Goal: Register for event/course

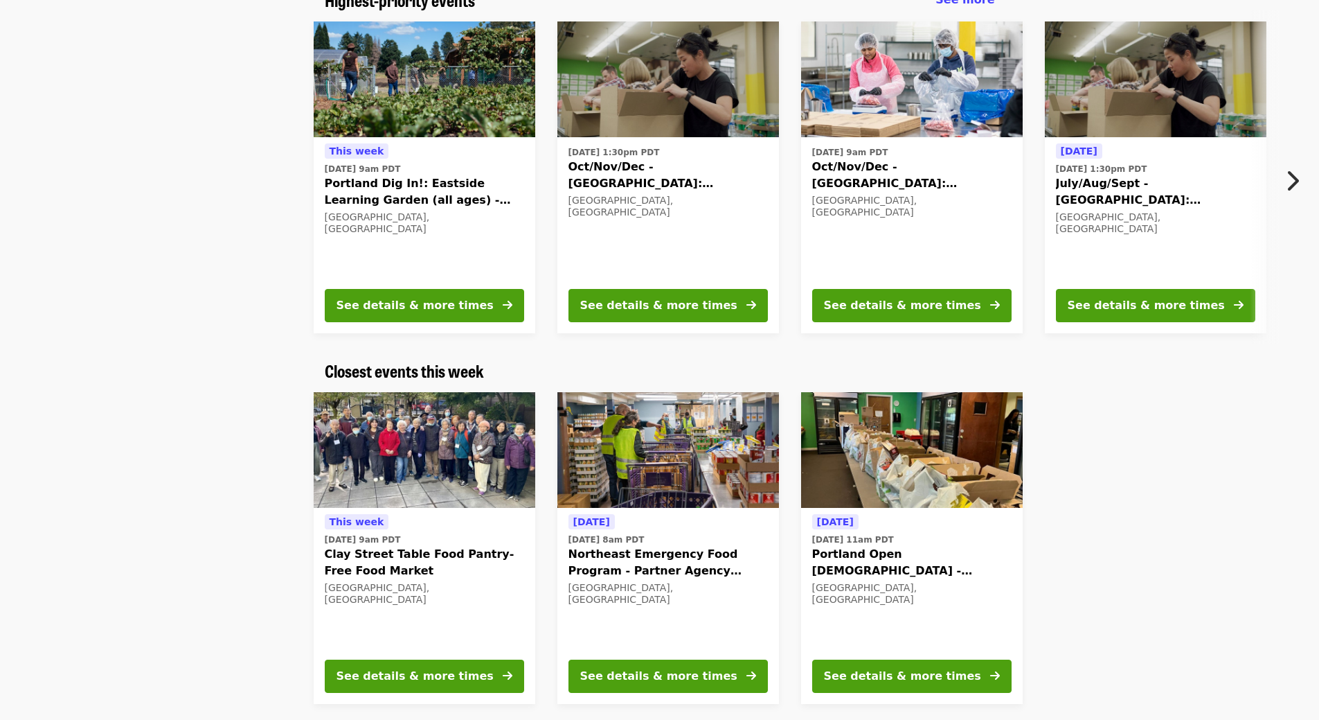
scroll to position [139, 0]
click at [384, 434] on img at bounding box center [425, 449] width 222 height 116
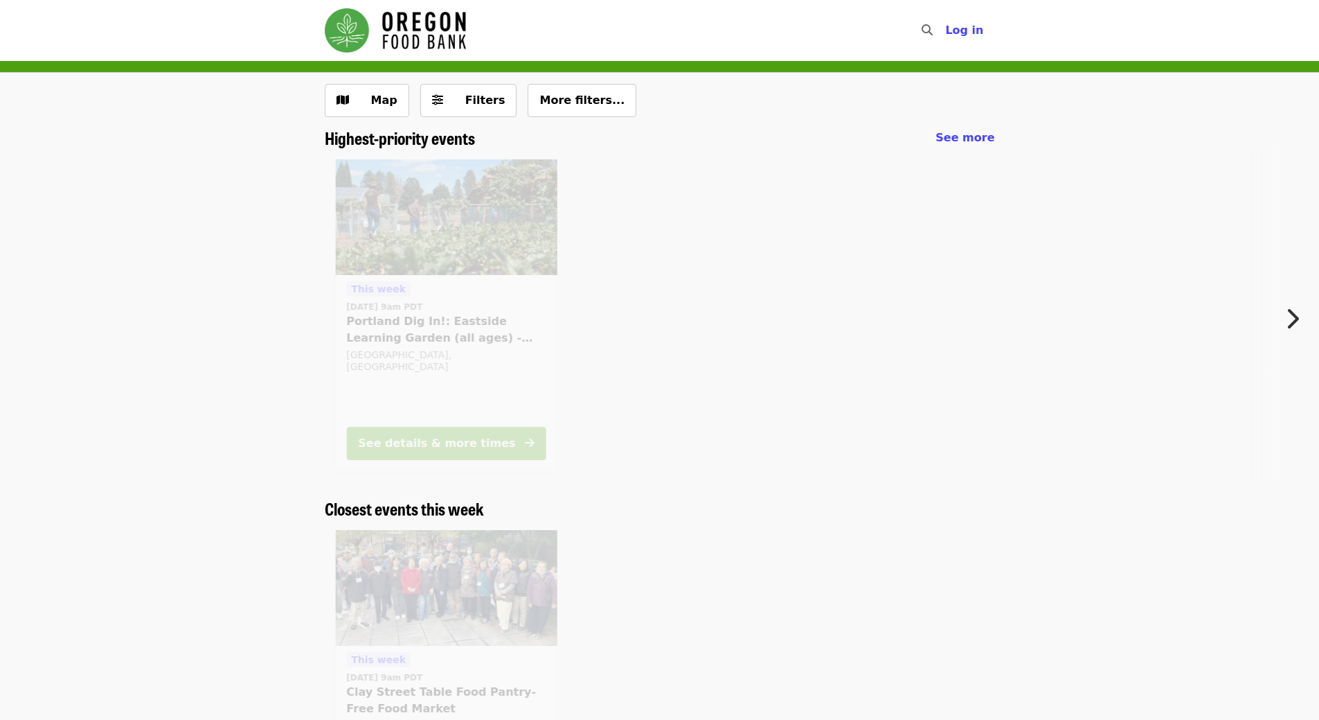
scroll to position [139, 0]
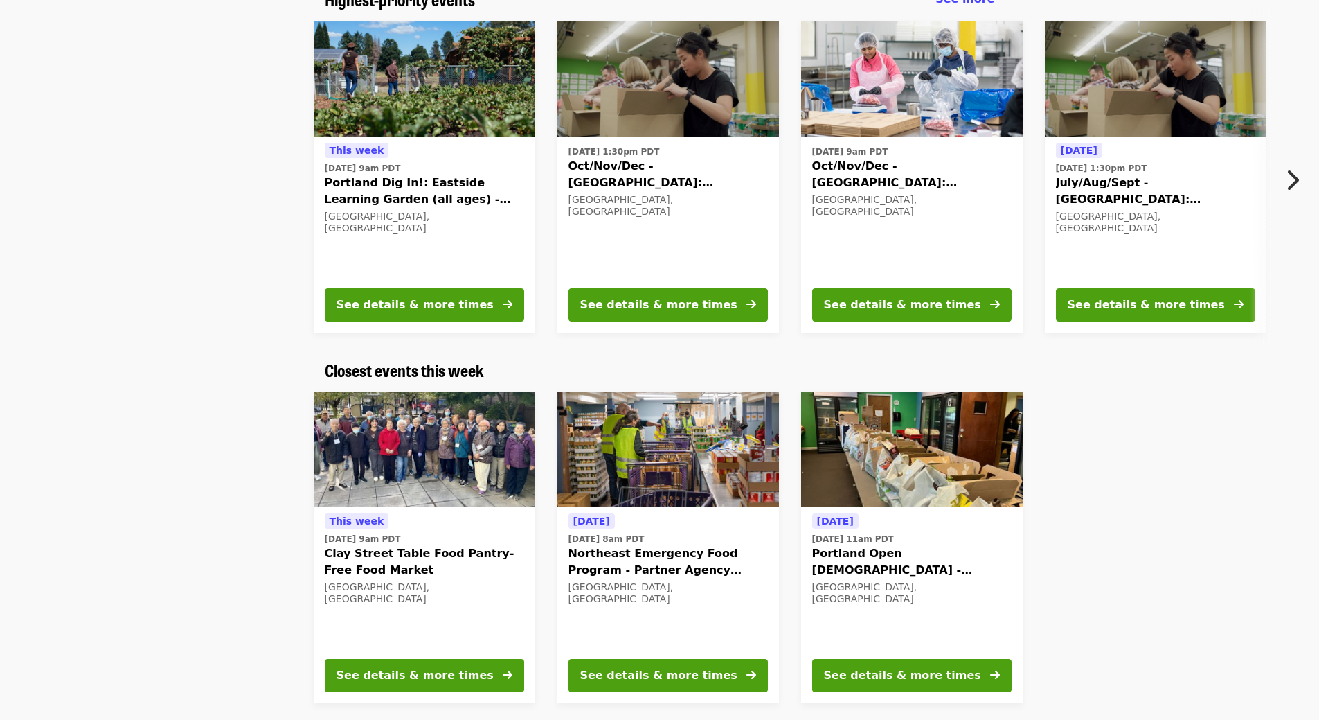
click at [918, 558] on span "Portland Open [DEMOGRAPHIC_DATA] - Partner Agency Support (16+)" at bounding box center [911, 561] width 199 height 33
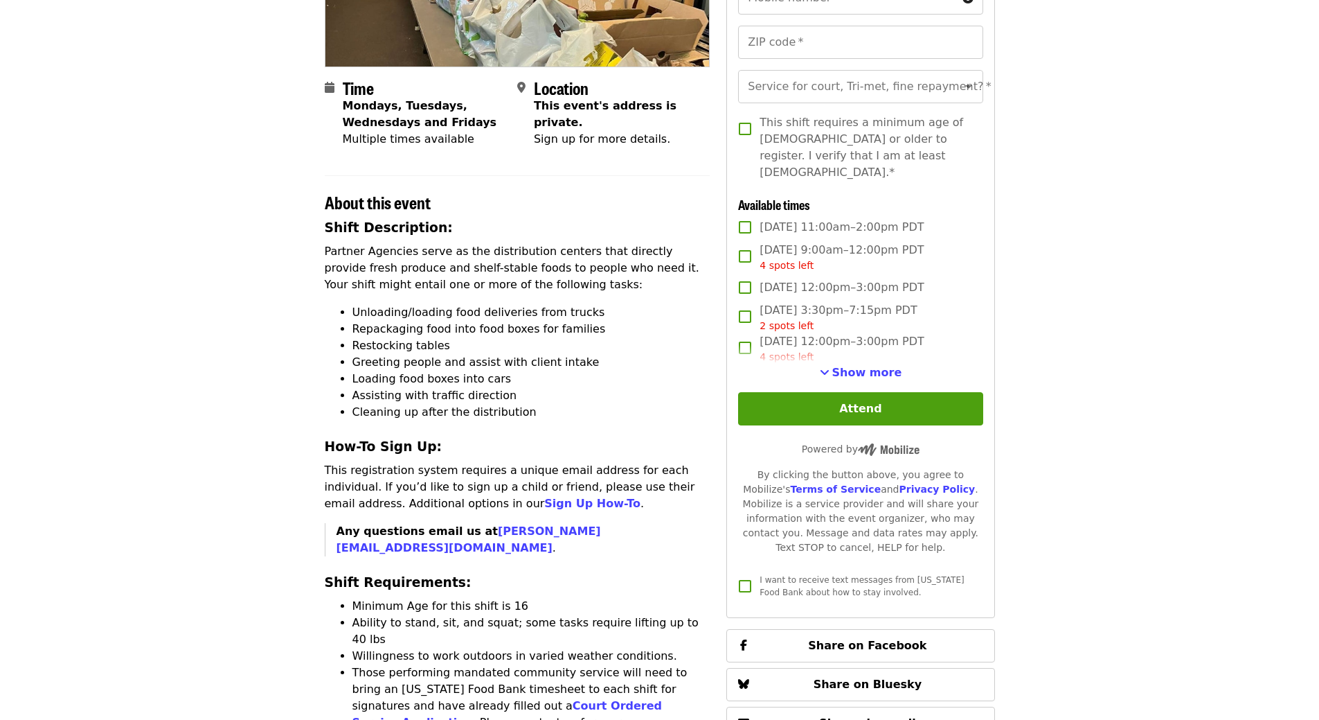
scroll to position [554, 0]
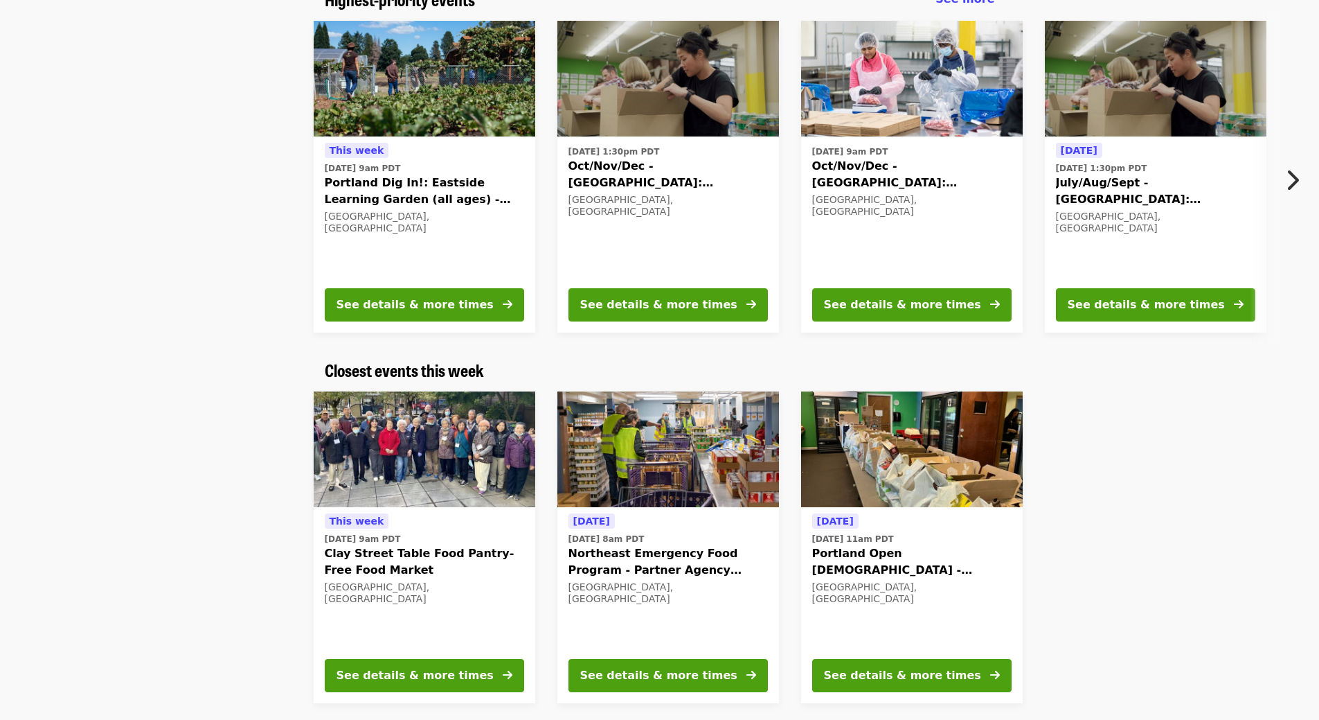
scroll to position [69, 0]
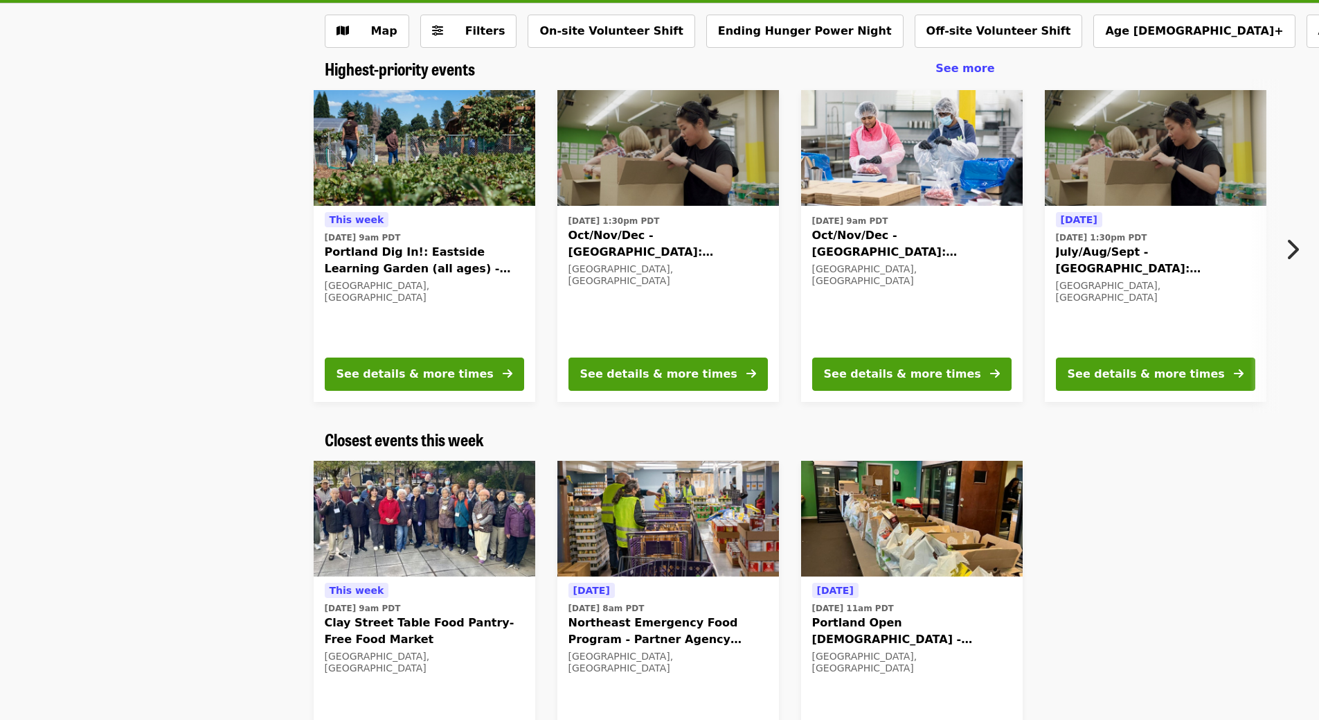
click at [1175, 260] on span "July/Aug/Sept - Portland: Repack/Sort (age 8+)" at bounding box center [1155, 260] width 199 height 33
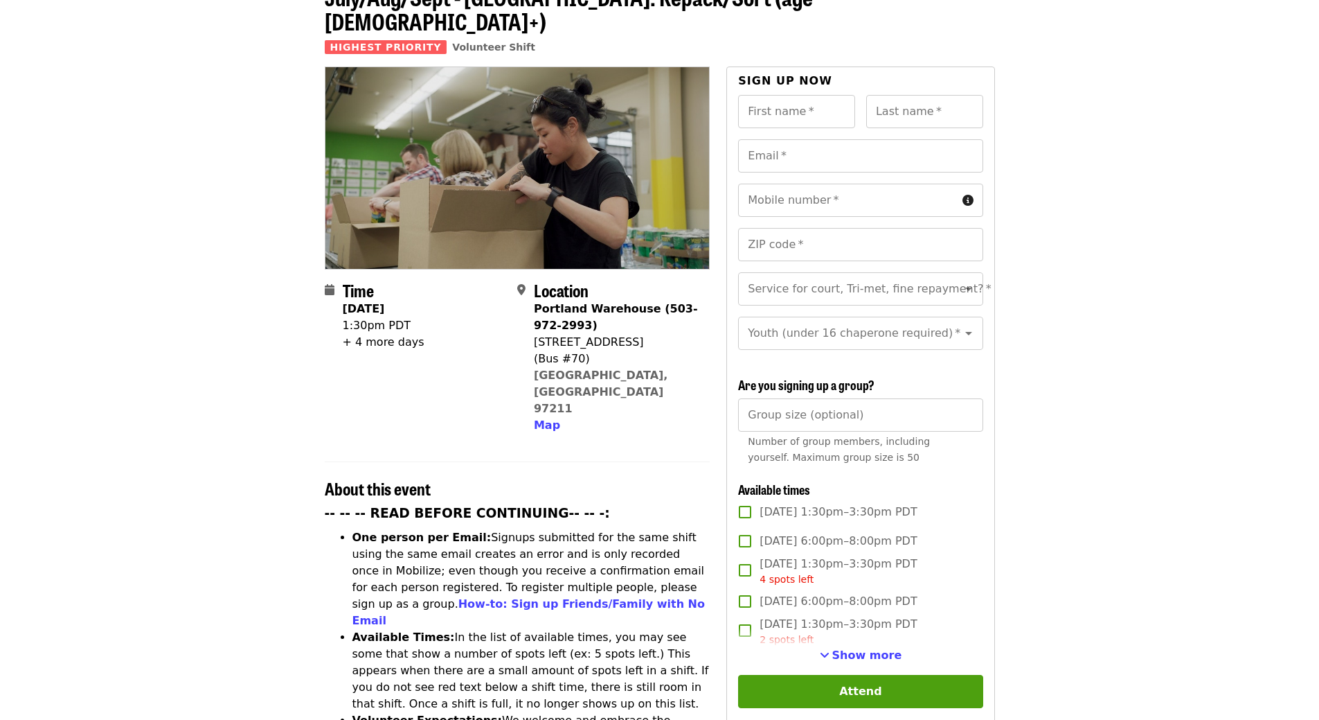
scroll to position [277, 0]
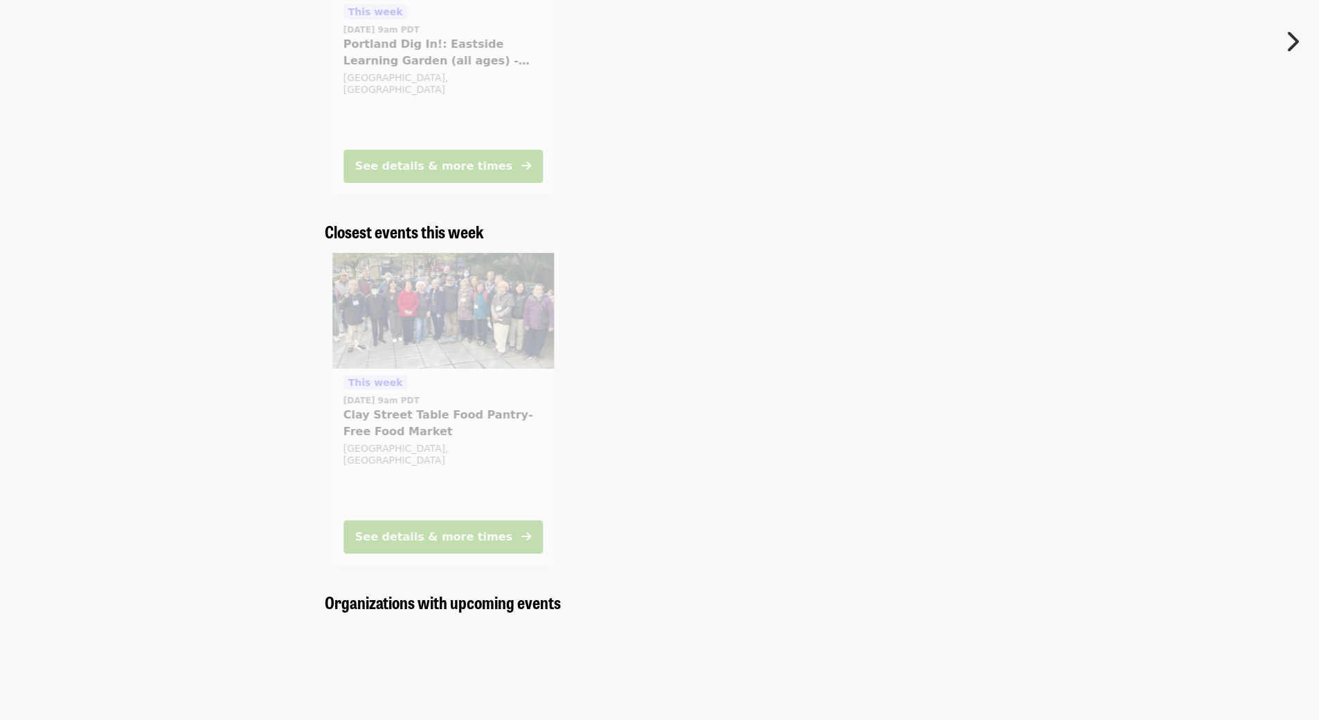
scroll to position [69, 0]
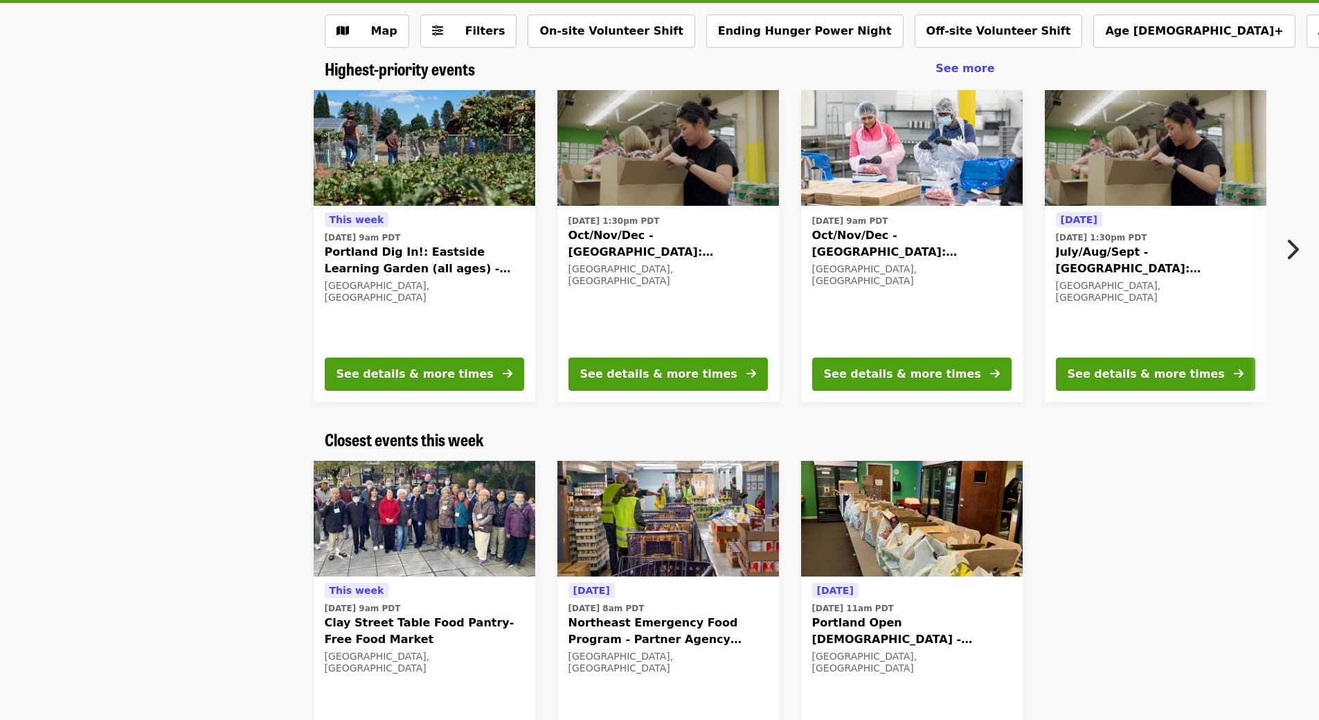
click at [903, 254] on span "Oct/Nov/Dec - [GEOGRAPHIC_DATA]: Repack/Sort (age [DEMOGRAPHIC_DATA]+)" at bounding box center [911, 243] width 199 height 33
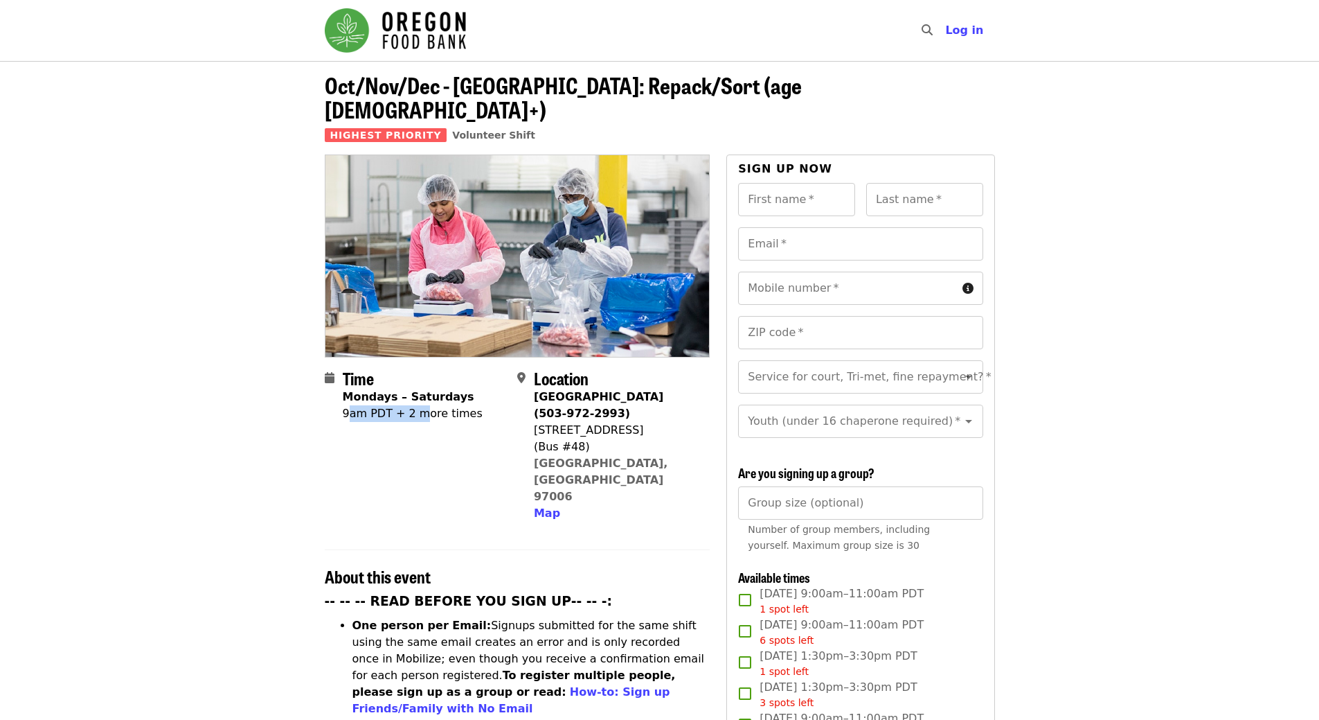
drag, startPoint x: 347, startPoint y: 391, endPoint x: 419, endPoint y: 400, distance: 72.6
click at [419, 400] on div "Time Mondays – Saturdays 9am PDT + 2 more times" at bounding box center [413, 444] width 140 height 153
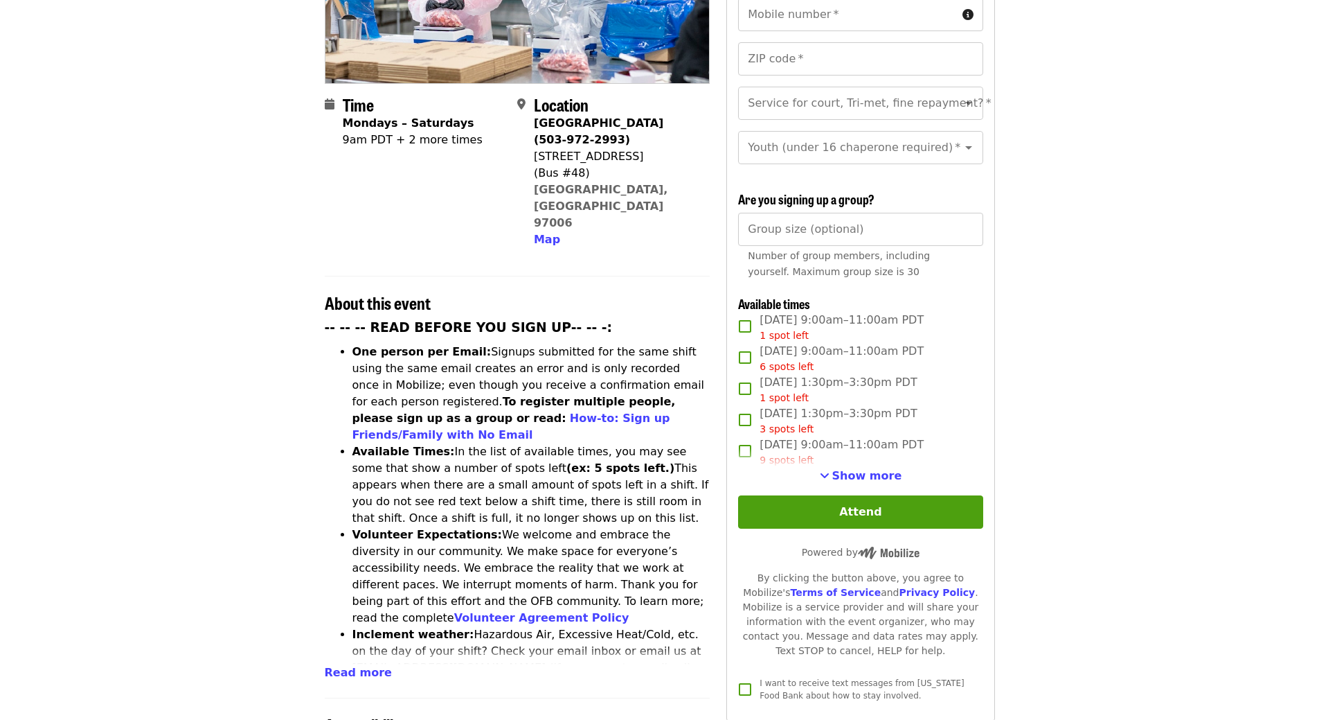
scroll to position [277, 0]
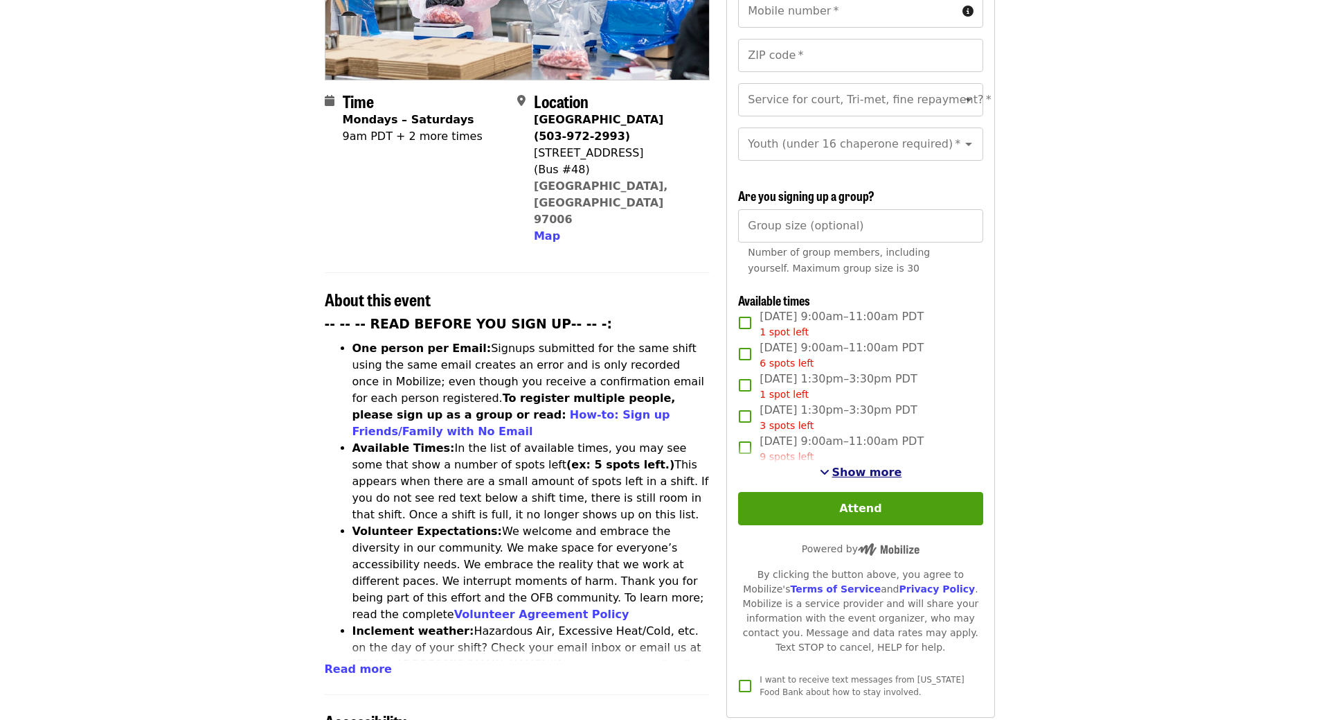
click at [875, 469] on span "Show more" at bounding box center [867, 471] width 70 height 13
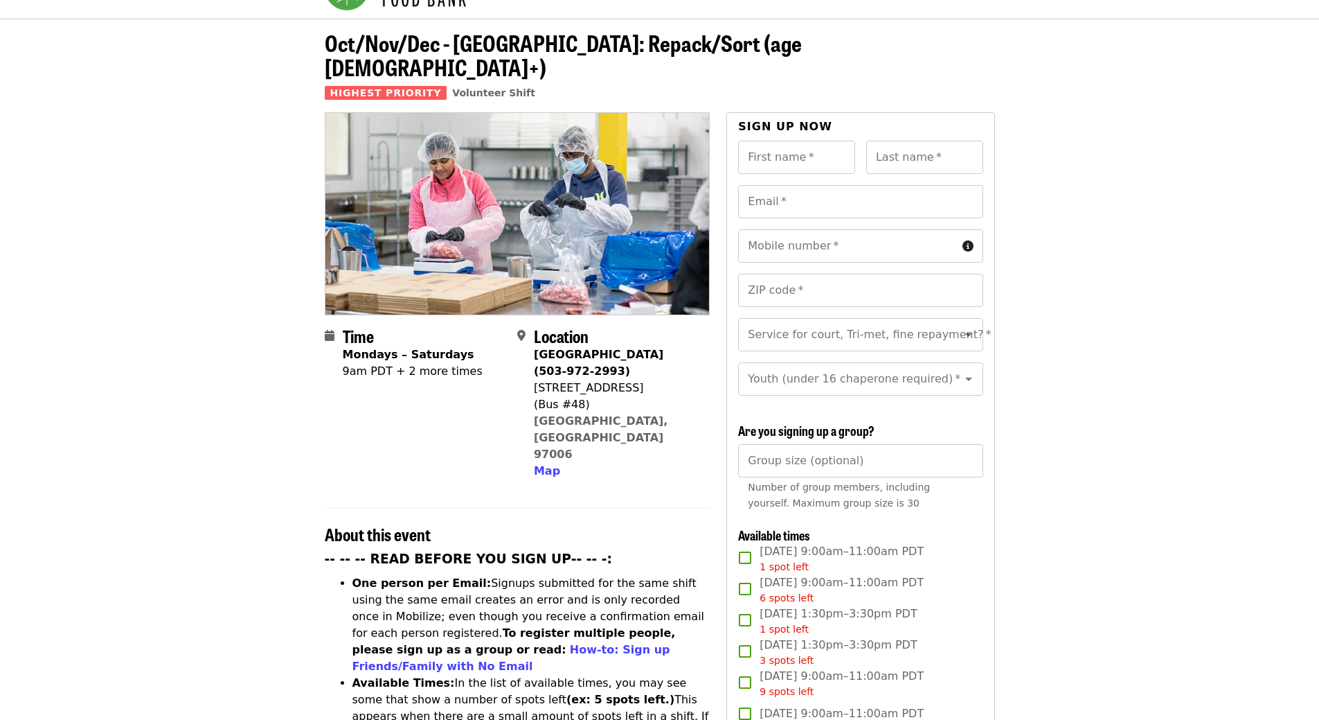
scroll to position [0, 0]
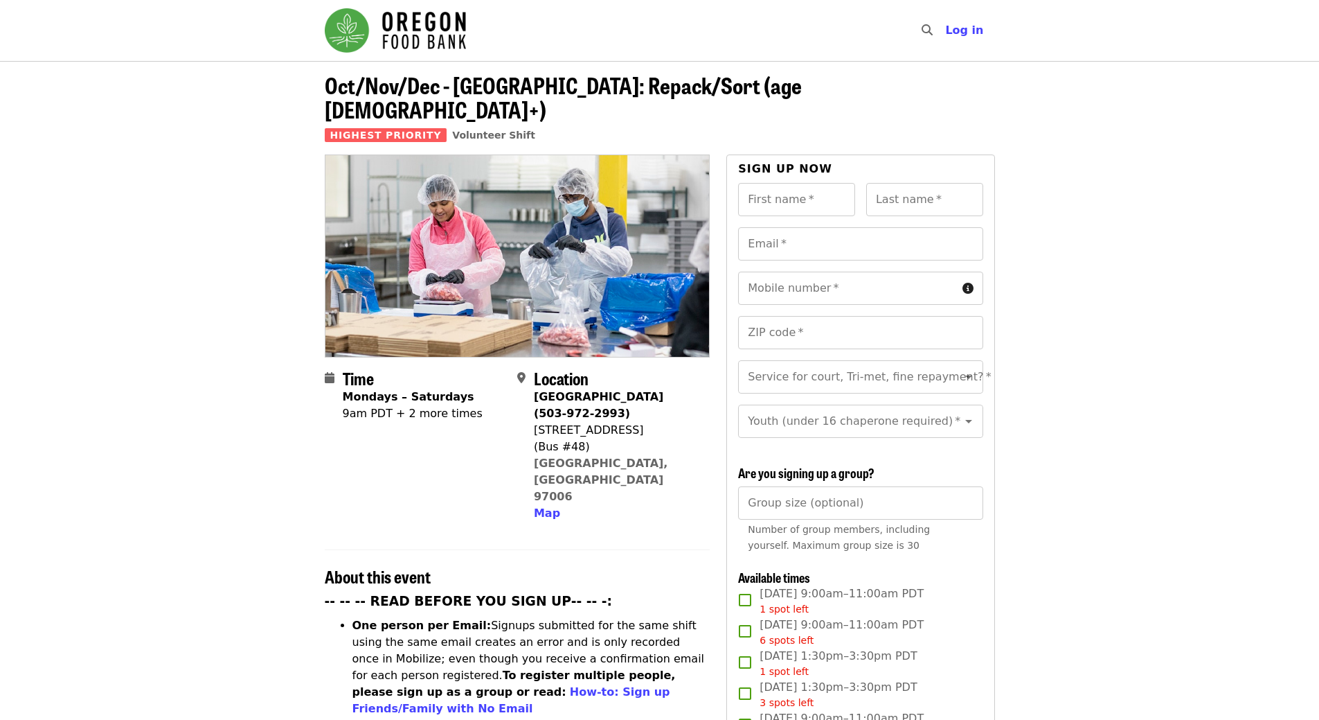
scroll to position [69, 0]
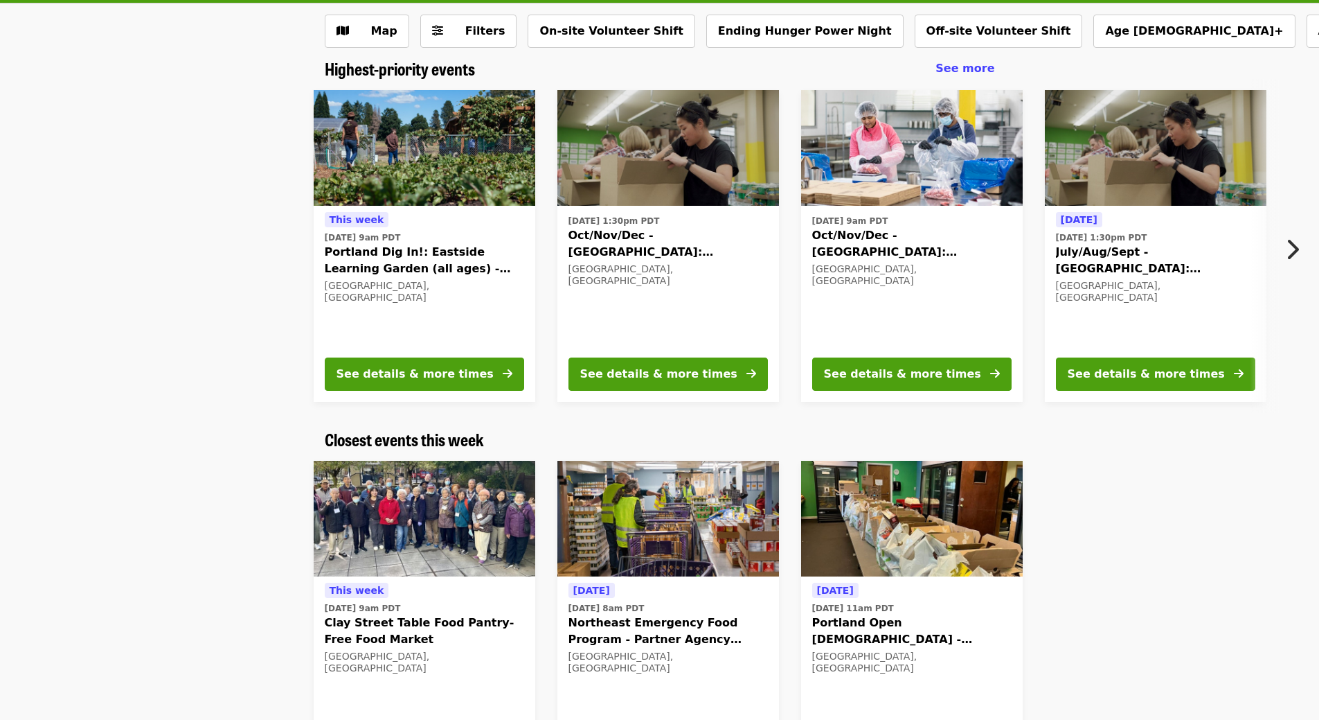
click at [824, 237] on span "Oct/Nov/Dec - [GEOGRAPHIC_DATA]: Repack/Sort (age [DEMOGRAPHIC_DATA]+)" at bounding box center [911, 243] width 199 height 33
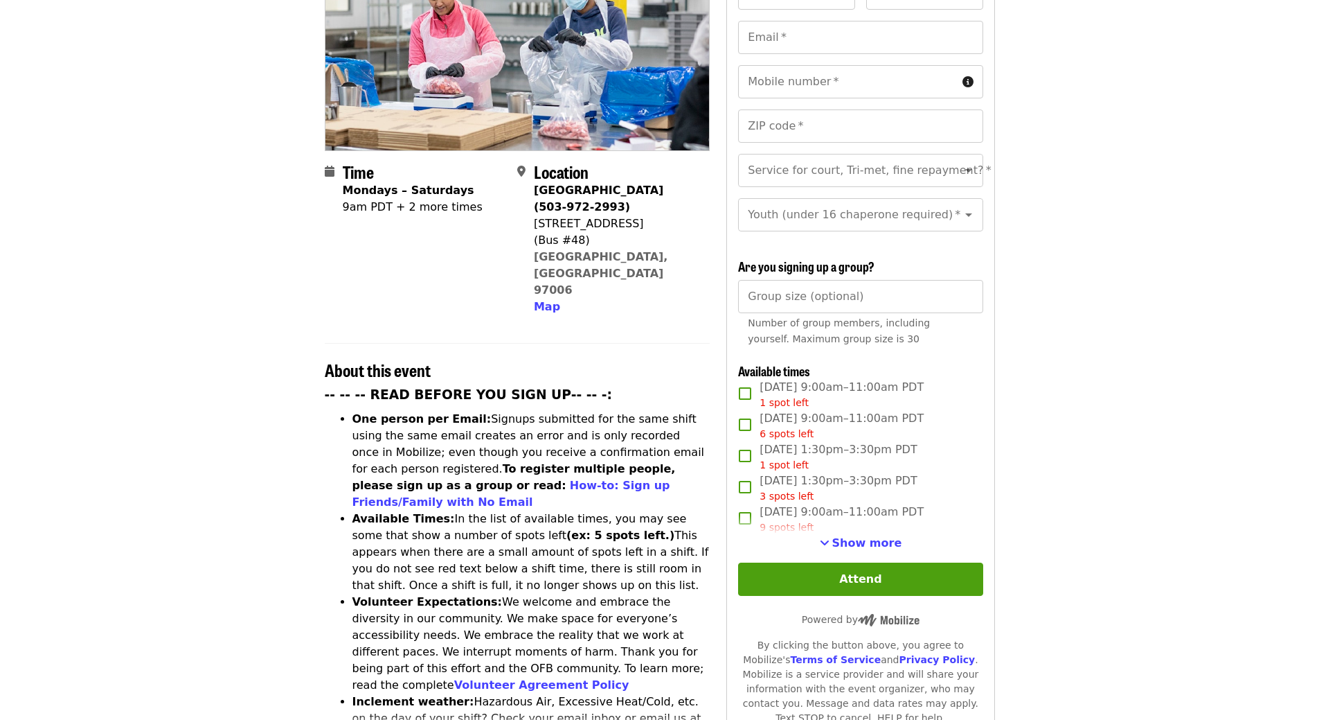
scroll to position [208, 0]
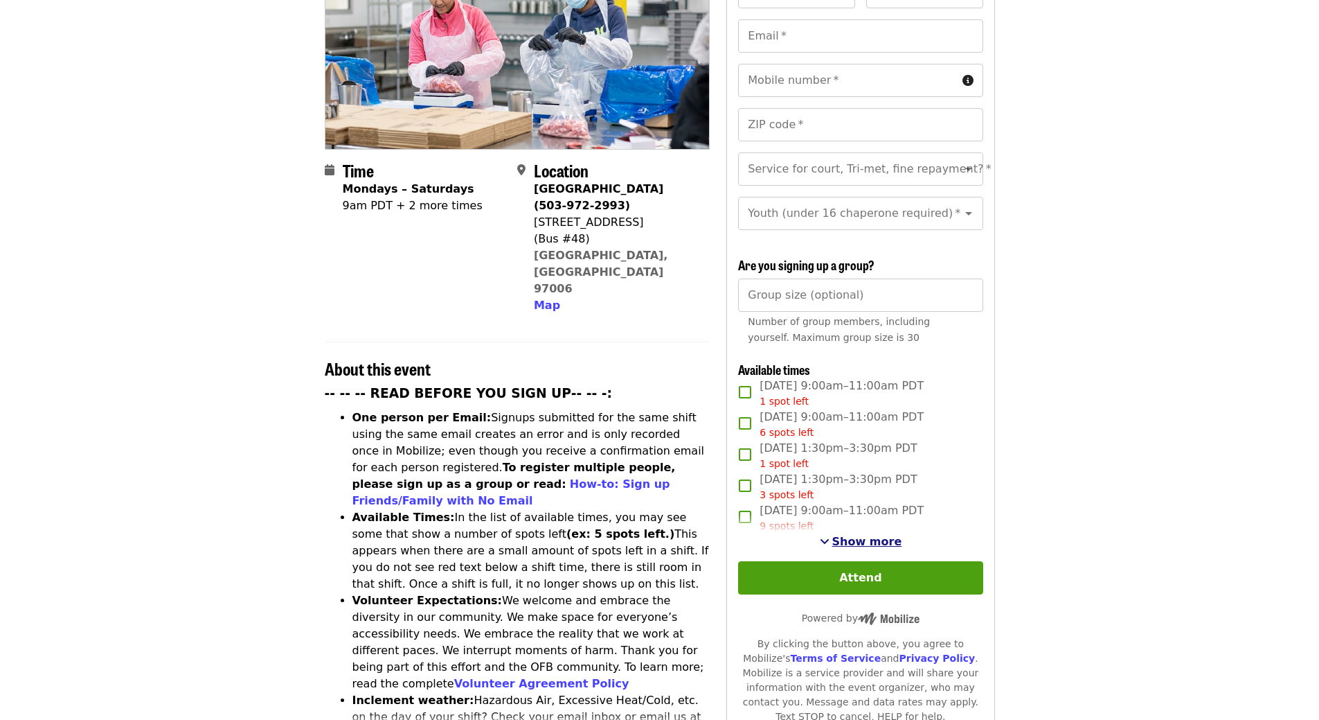
click at [875, 537] on span "Show more" at bounding box center [867, 541] width 70 height 13
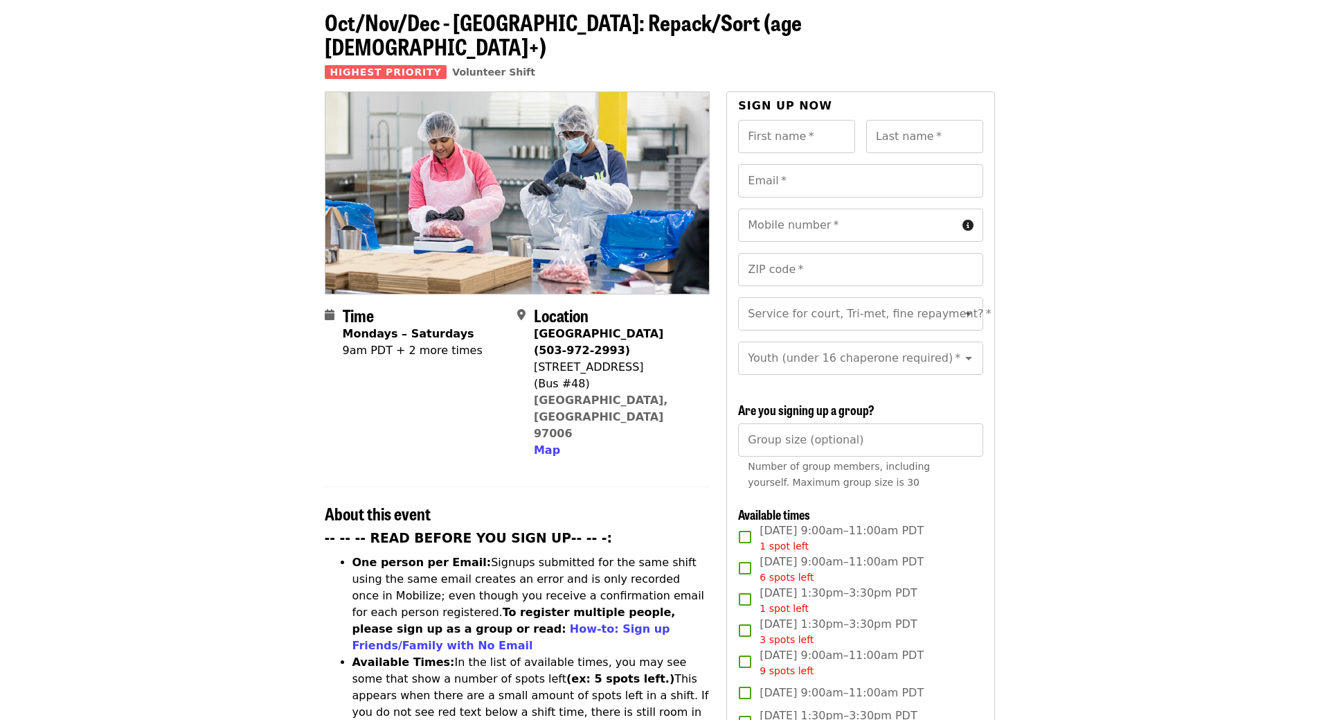
scroll to position [0, 0]
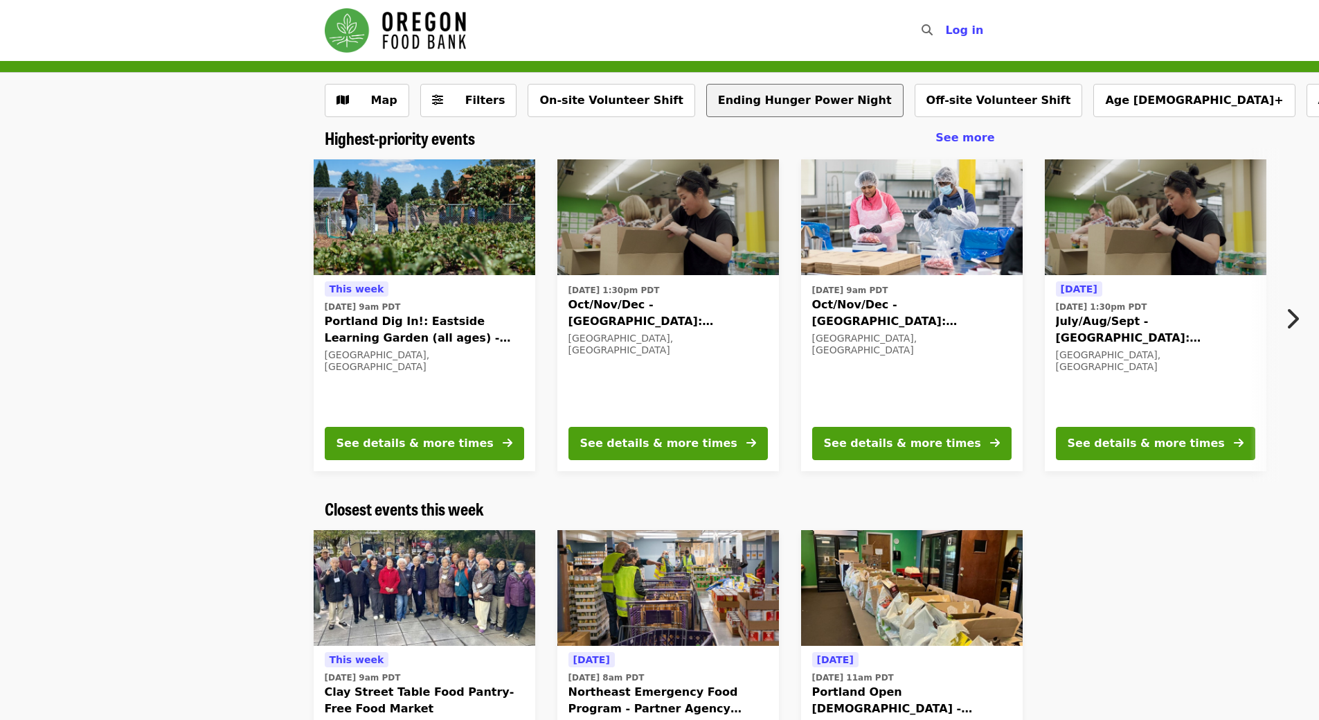
click at [755, 98] on button "Ending Hunger Power Night" at bounding box center [804, 100] width 197 height 33
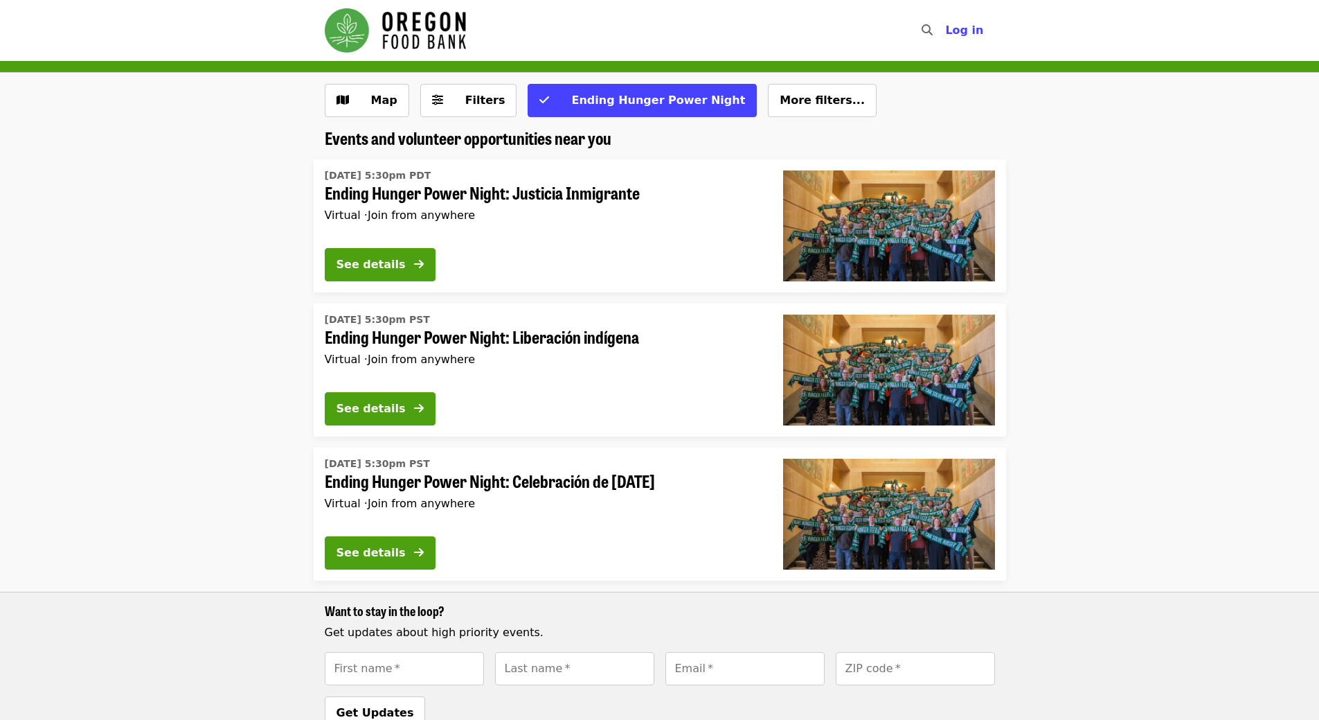
click at [530, 197] on span "Ending Hunger Power Night: Justicia Inmigrante" at bounding box center [543, 193] width 436 height 20
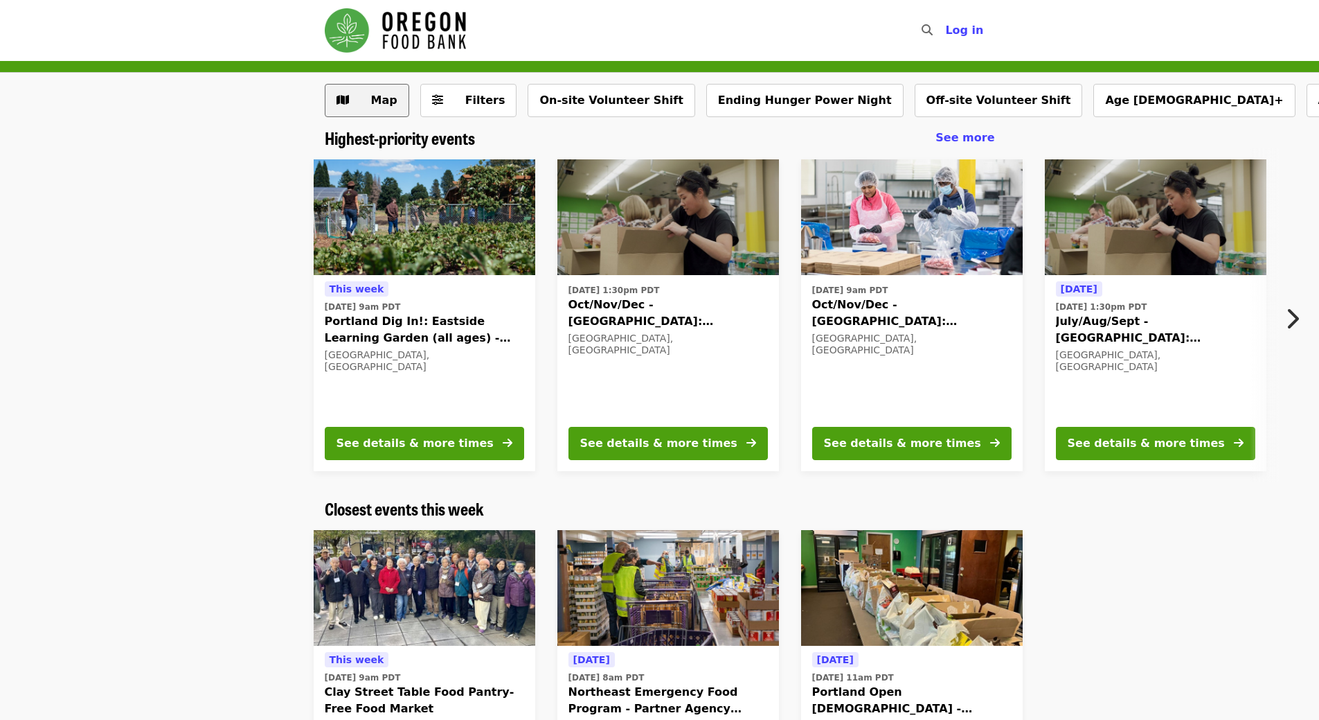
click at [389, 105] on span "Map" at bounding box center [384, 99] width 26 height 13
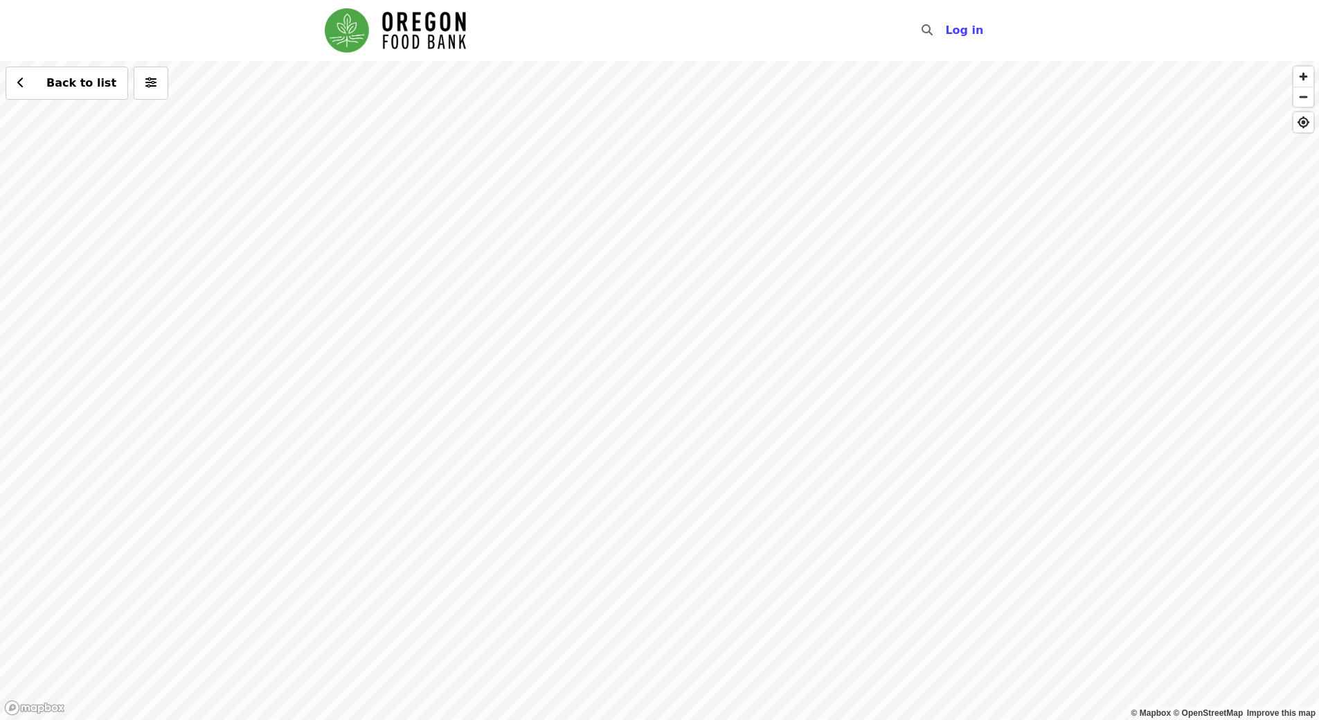
click at [355, 368] on div "Back to list" at bounding box center [659, 390] width 1319 height 659
click at [348, 389] on span "See 2 actions at this location" at bounding box center [351, 390] width 181 height 13
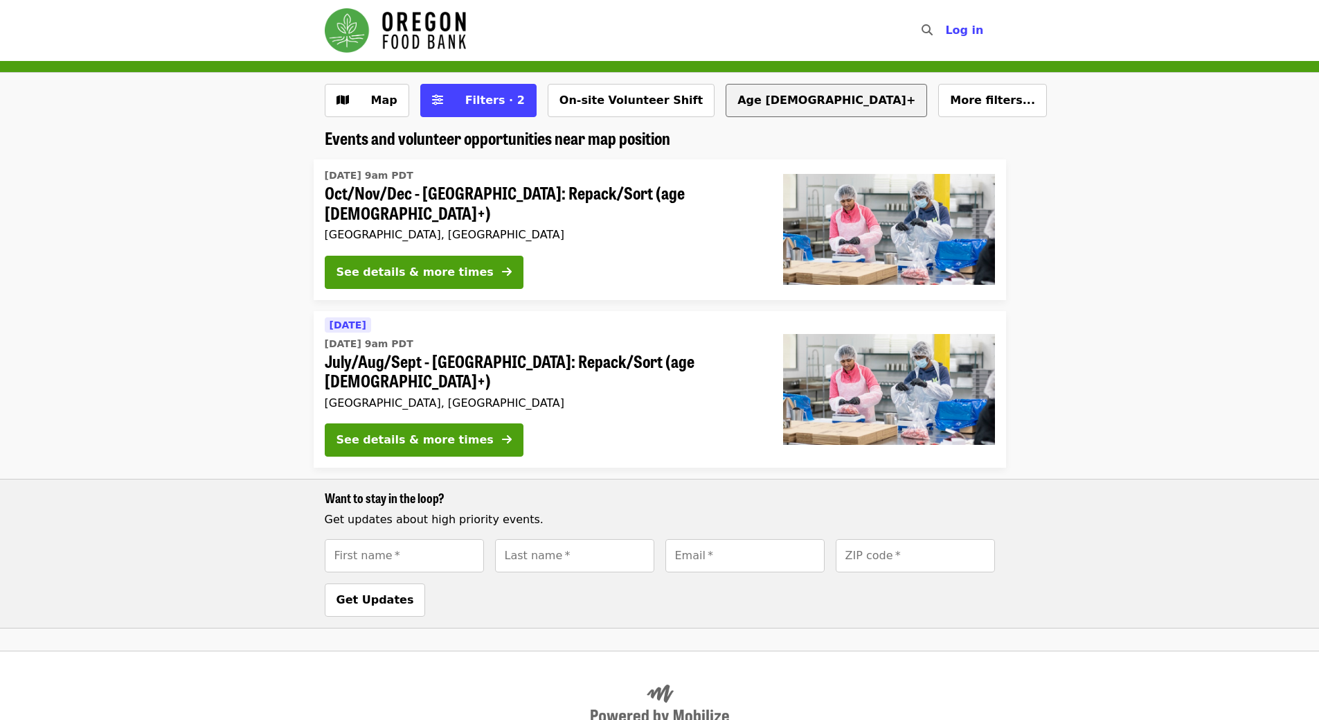
click at [726, 93] on button "Age [DEMOGRAPHIC_DATA]+" at bounding box center [827, 100] width 202 height 33
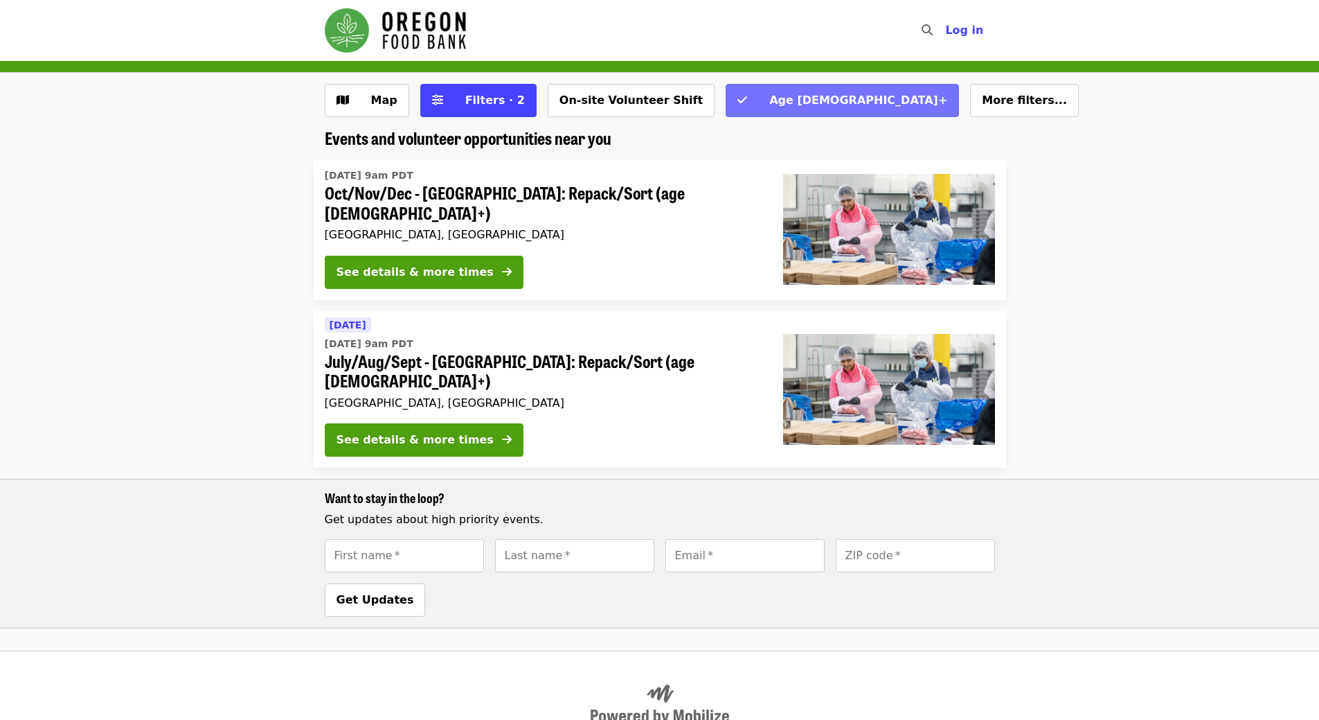
click at [756, 98] on span "Age [DEMOGRAPHIC_DATA]+" at bounding box center [852, 100] width 192 height 17
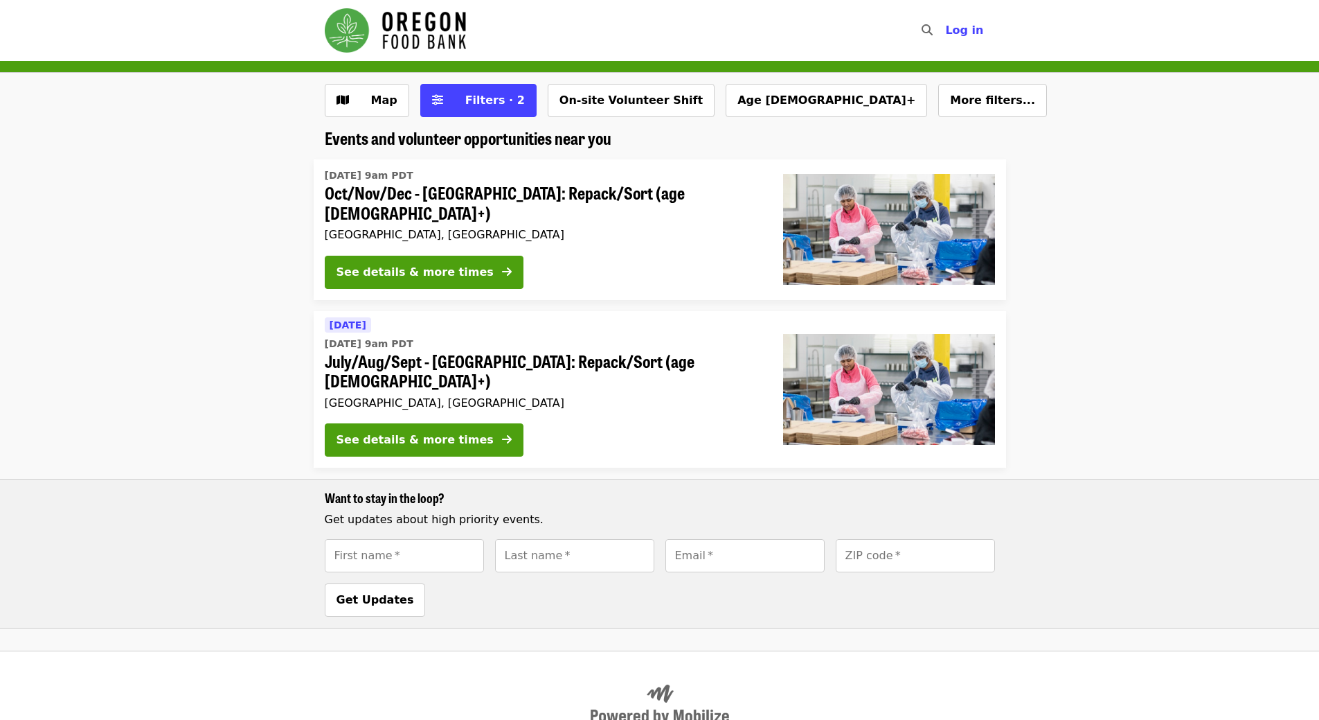
click at [938, 105] on button "More filters..." at bounding box center [992, 100] width 109 height 33
